Goal: Task Accomplishment & Management: Use online tool/utility

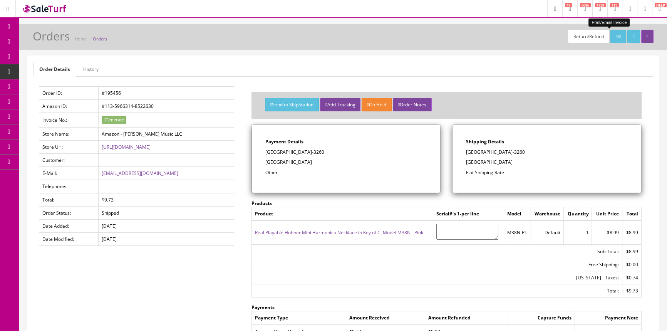
click at [43, 39] on icon at bounding box center [41, 41] width 8 height 6
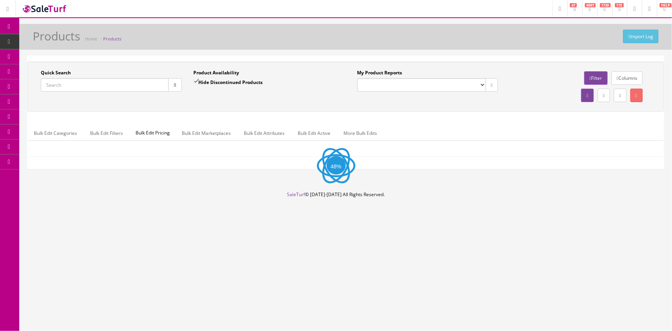
click at [78, 87] on input "Quick Search" at bounding box center [105, 84] width 128 height 13
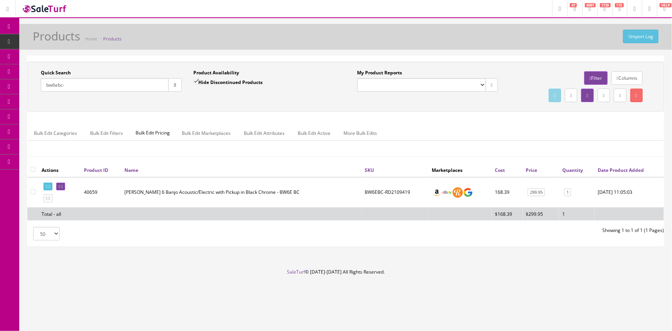
type input "bw6ebc-"
click at [193, 81] on input "Hide Discontinued Products" at bounding box center [195, 81] width 5 height 5
checkbox input "false"
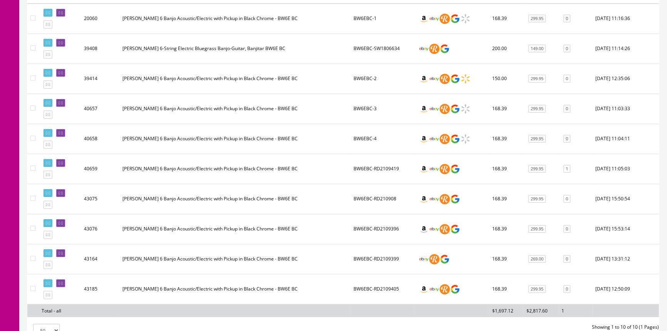
scroll to position [175, 0]
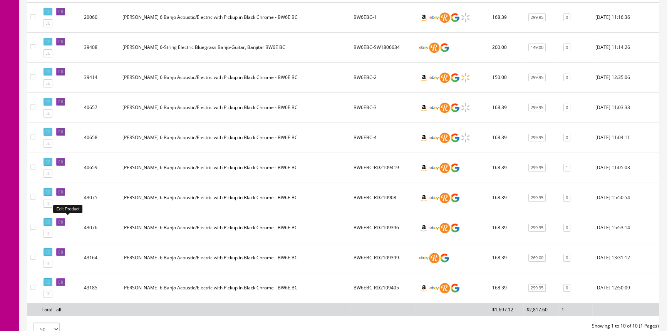
click at [60, 220] on icon at bounding box center [60, 222] width 2 height 4
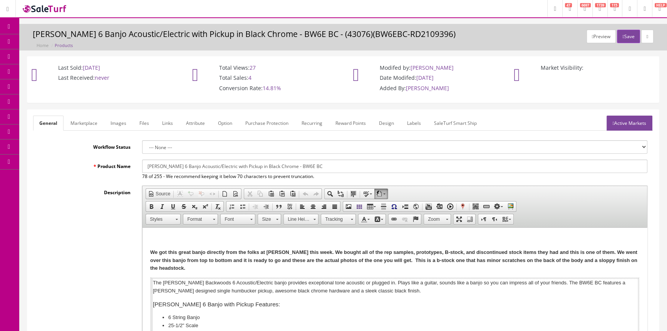
click at [45, 39] on icon at bounding box center [41, 41] width 8 height 6
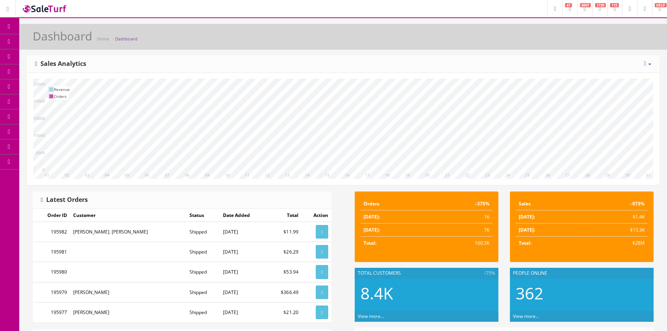
click at [61, 38] on span "Products" at bounding box center [55, 41] width 19 height 7
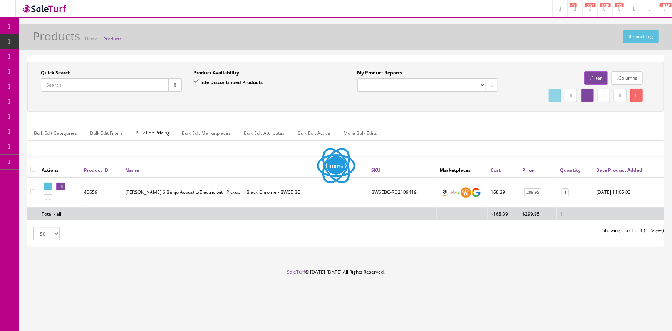
click at [100, 86] on input "Quick Search" at bounding box center [105, 84] width 128 height 13
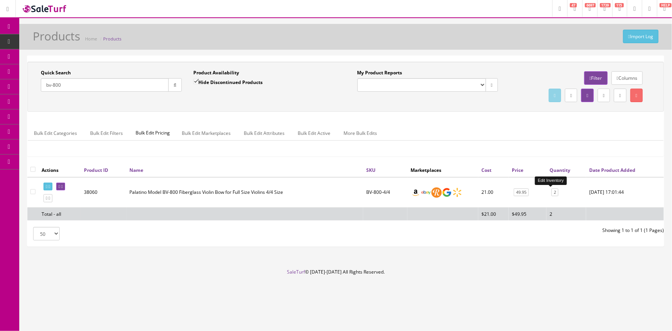
type input "bv-800"
click at [551, 193] on link "2" at bounding box center [554, 192] width 7 height 8
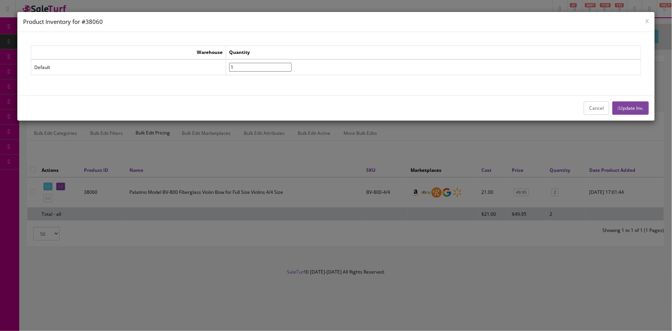
type input"] "1"
click at [291, 68] on input"] "1" at bounding box center [260, 67] width 62 height 9
click at [642, 106] on button "Update Inv." at bounding box center [630, 107] width 37 height 13
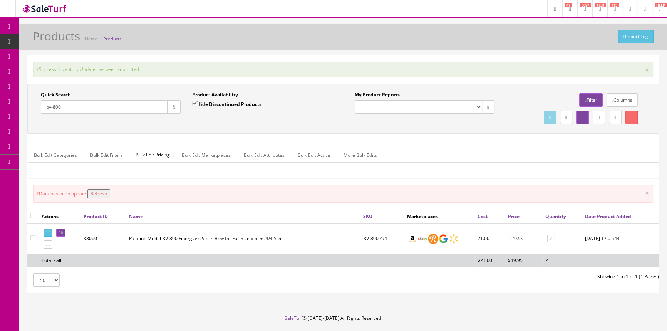
click at [105, 193] on button "Refresh" at bounding box center [98, 193] width 23 height 9
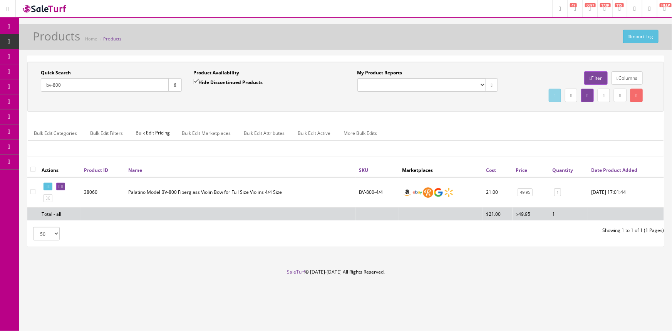
click at [80, 84] on input "bv-800" at bounding box center [105, 84] width 128 height 13
type input "b"
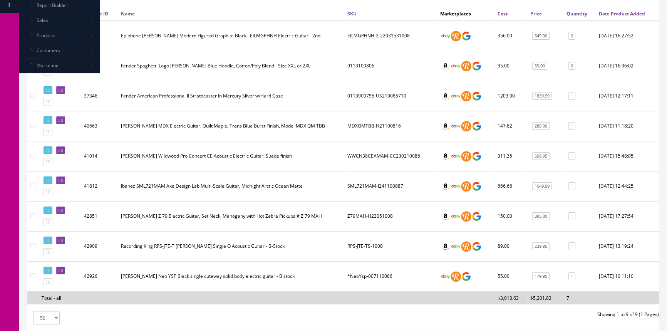
scroll to position [175, 0]
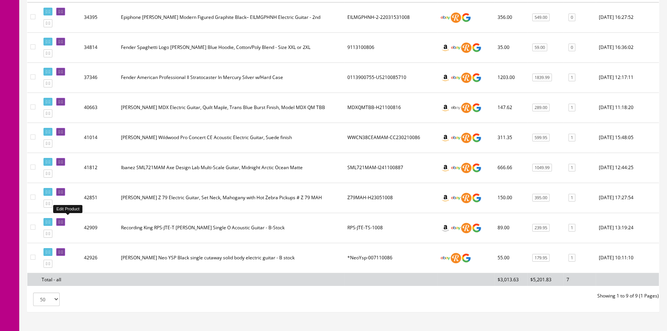
type input "1008"
click at [60, 220] on icon at bounding box center [60, 222] width 2 height 4
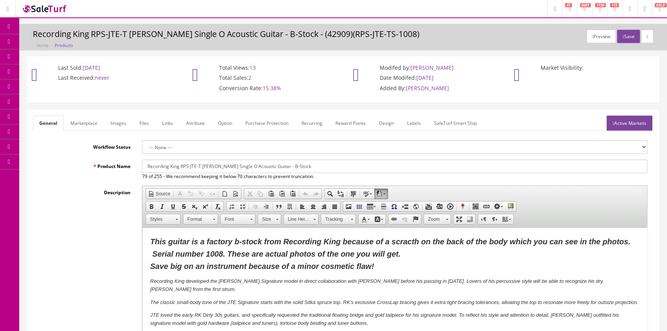
click at [409, 123] on link "Labels" at bounding box center [414, 123] width 26 height 15
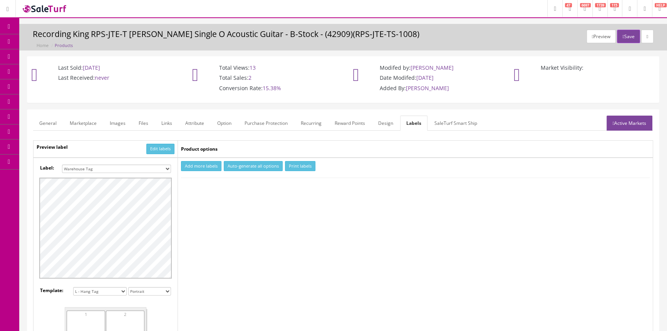
click at [165, 168] on select "Small Label 2 x 1 Label Shoe label 100 barcodes Dymo Label 2 X 1 Sticker Labels…" at bounding box center [116, 168] width 109 height 8
select select "16"
click at [62, 164] on select "Small Label 2 x 1 Label Shoe label 100 barcodes Dymo Label 2 X 1 Sticker Labels…" at bounding box center [116, 168] width 109 height 8
click at [204, 166] on button "Add more labels" at bounding box center [201, 166] width 40 height 10
type input "1"
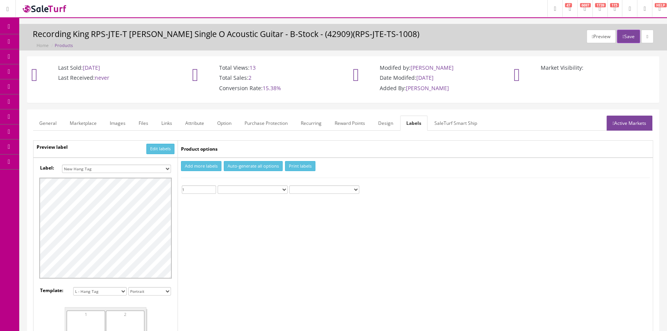
click at [212, 187] on input "1" at bounding box center [199, 189] width 34 height 8
click at [308, 163] on button "Print labels" at bounding box center [300, 166] width 30 height 10
